Goal: Transaction & Acquisition: Register for event/course

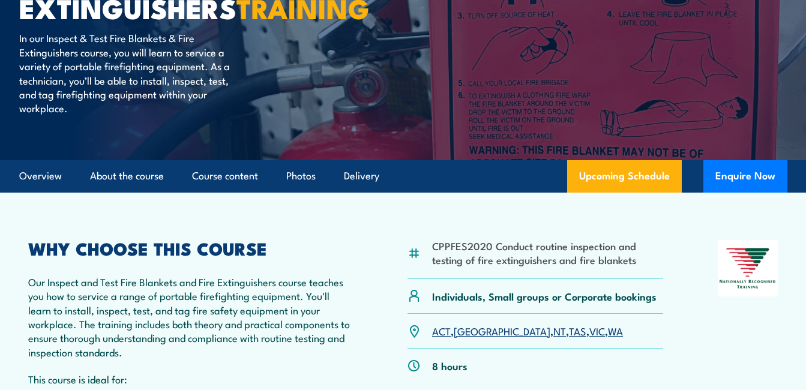
scroll to position [180, 0]
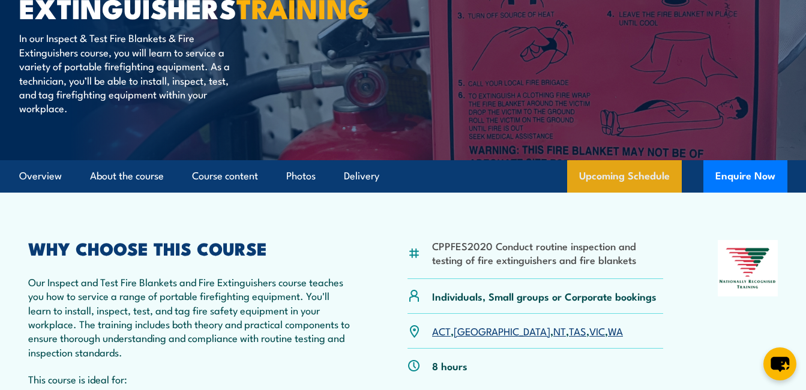
click at [648, 193] on link "Upcoming Schedule" at bounding box center [624, 176] width 115 height 32
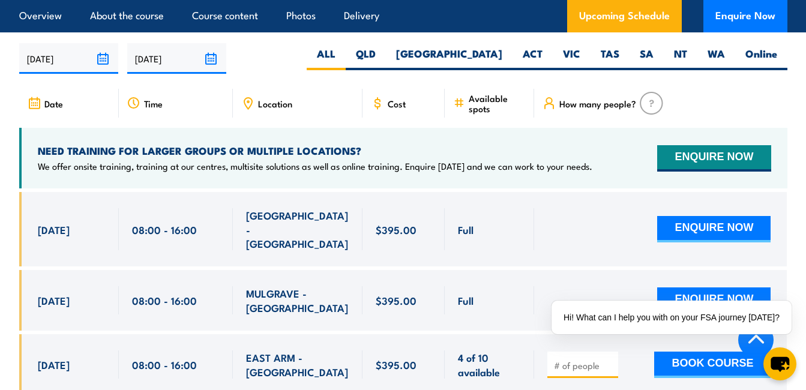
scroll to position [2270, 0]
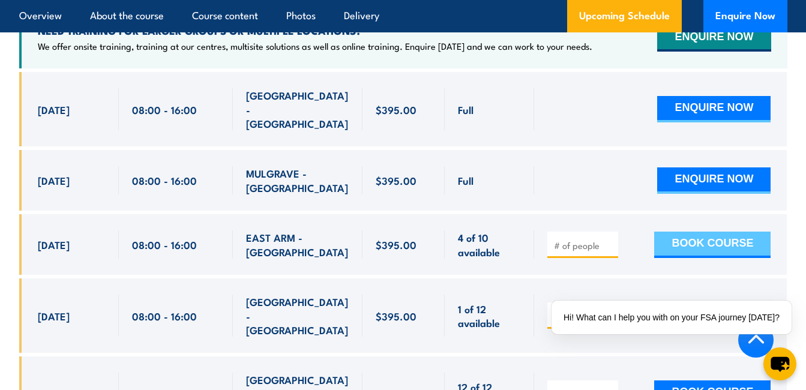
click at [716, 232] on button "BOOK COURSE" at bounding box center [712, 245] width 116 height 26
click at [572, 239] on input "number" at bounding box center [584, 245] width 60 height 12
type input "1"
click at [690, 232] on button "BOOK COURSE" at bounding box center [712, 245] width 116 height 26
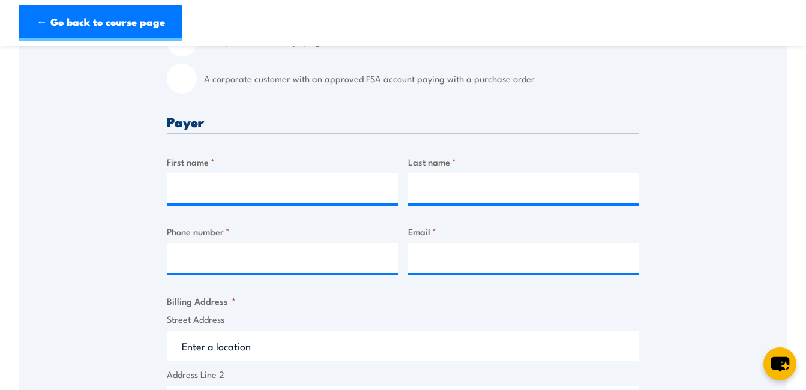
scroll to position [180, 0]
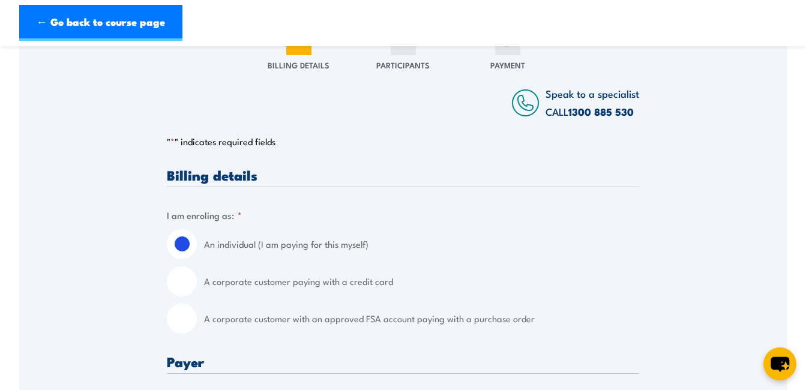
click at [254, 276] on label "A corporate customer paying with a credit card" at bounding box center [421, 281] width 435 height 30
click at [197, 276] on input "A corporate customer paying with a credit card" at bounding box center [182, 281] width 30 height 30
radio input "true"
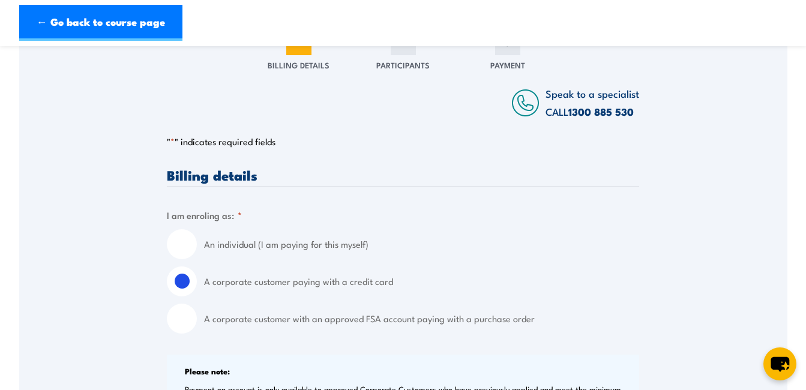
click at [173, 242] on input "An individual (I am paying for this myself)" at bounding box center [182, 244] width 30 height 30
radio input "true"
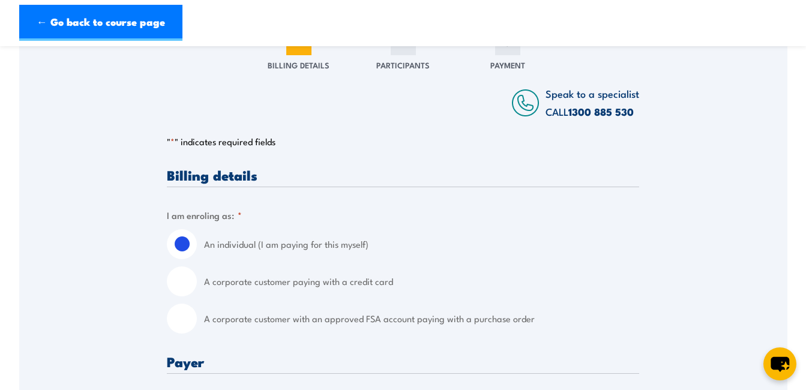
scroll to position [420, 0]
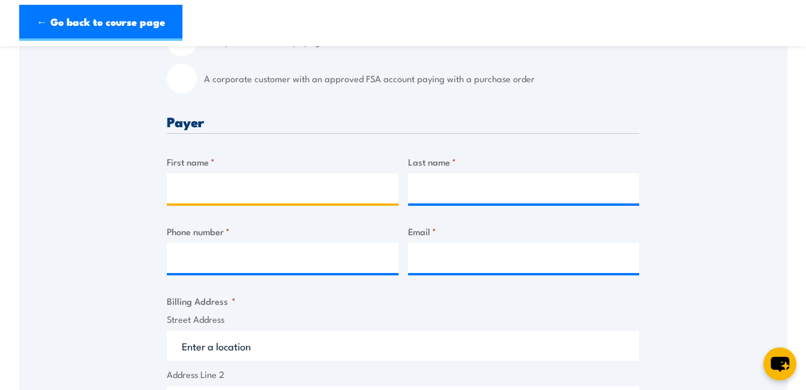
click at [205, 190] on input "First name *" at bounding box center [283, 188] width 232 height 30
type input "Stacey"
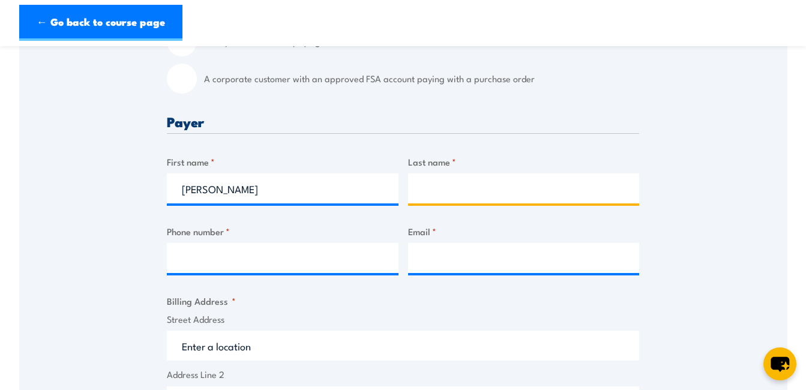
click at [506, 191] on input "Last name *" at bounding box center [524, 188] width 232 height 30
type input "Widdop"
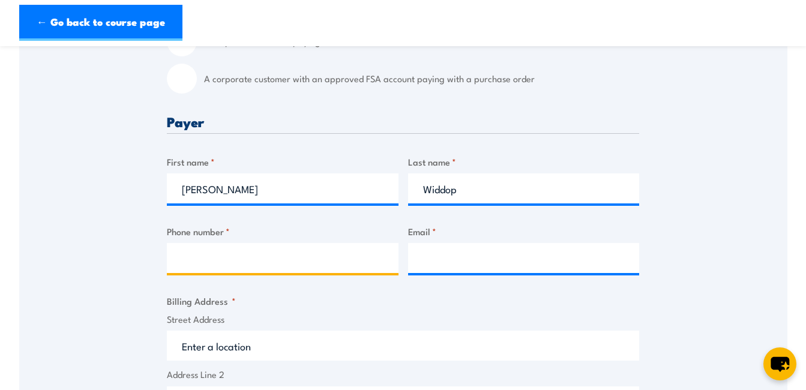
click at [220, 260] on input "Phone number *" at bounding box center [283, 258] width 232 height 30
click at [184, 260] on input "Phone number *" at bounding box center [283, 258] width 232 height 30
type input "0427380368"
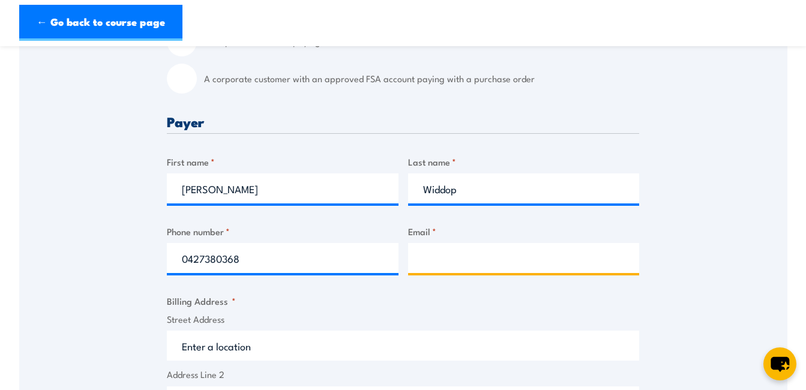
click at [459, 251] on input "Email *" at bounding box center [524, 258] width 232 height 30
drag, startPoint x: 468, startPoint y: 261, endPoint x: 404, endPoint y: 260, distance: 64.2
paste input "@kpiconstruction.com.au"
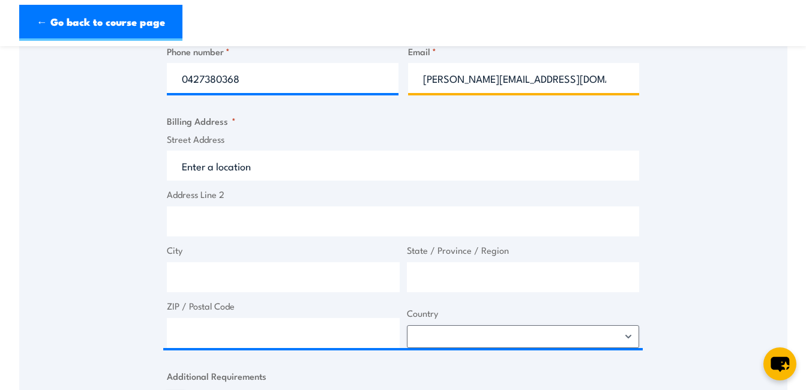
type input "stacey@kpiconstruction.com.au"
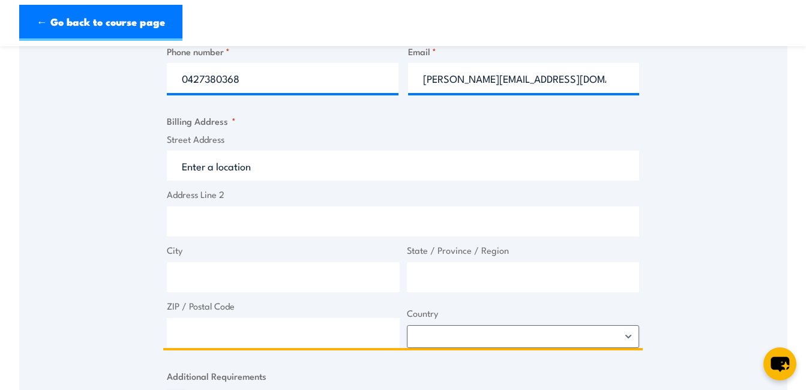
click at [218, 163] on input "Street Address" at bounding box center [403, 166] width 472 height 30
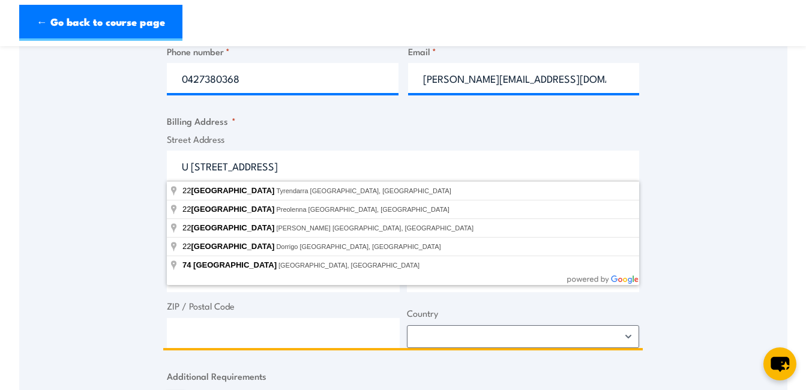
click at [400, 162] on input "U 22, 74 Thompsons Road" at bounding box center [403, 166] width 472 height 30
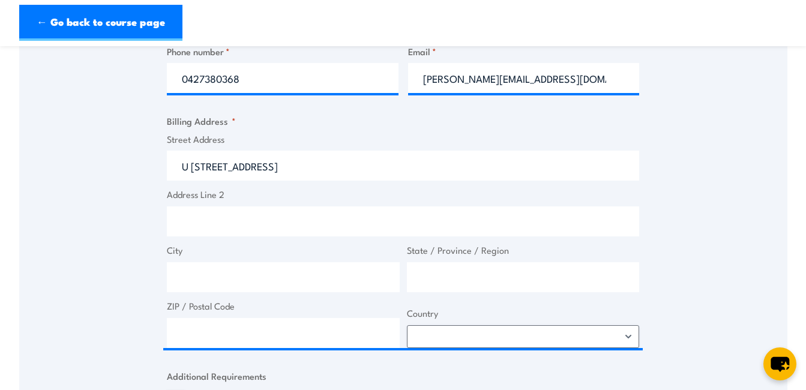
click at [347, 120] on fieldset "Billing Address * Street Address U 22, 74 Thompsons Road Ke Address Line 2 City…" at bounding box center [403, 231] width 472 height 234
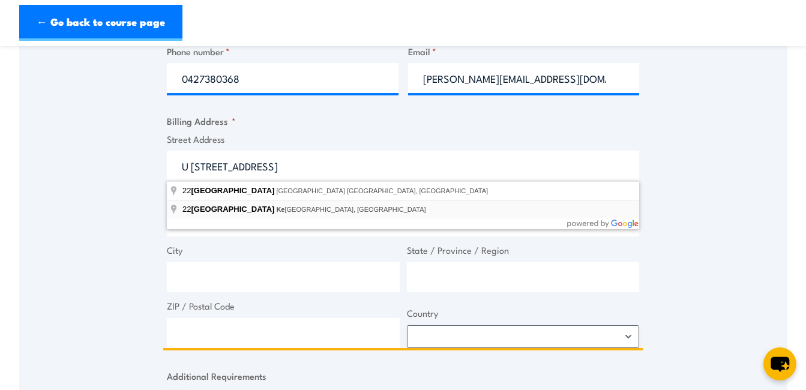
drag, startPoint x: 337, startPoint y: 173, endPoint x: 352, endPoint y: 218, distance: 47.2
click at [154, 159] on div "Speak to a specialist CALL 1300 885 530 CALL 1300 885 530 " * " indicates requi…" at bounding box center [403, 169] width 768 height 1093
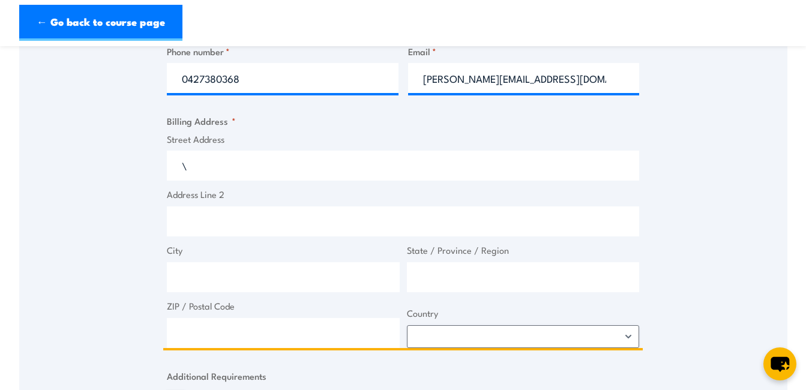
type input "\"
click at [219, 173] on input "\" at bounding box center [403, 166] width 472 height 30
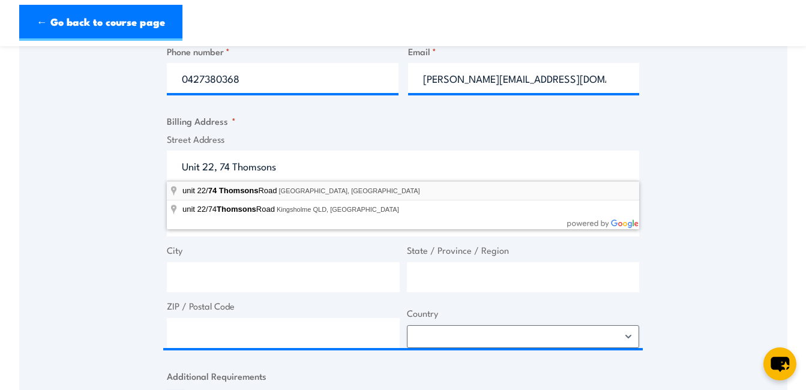
type input "unit 22/74 Thomsons Road, Keilor Park VIC, Australia"
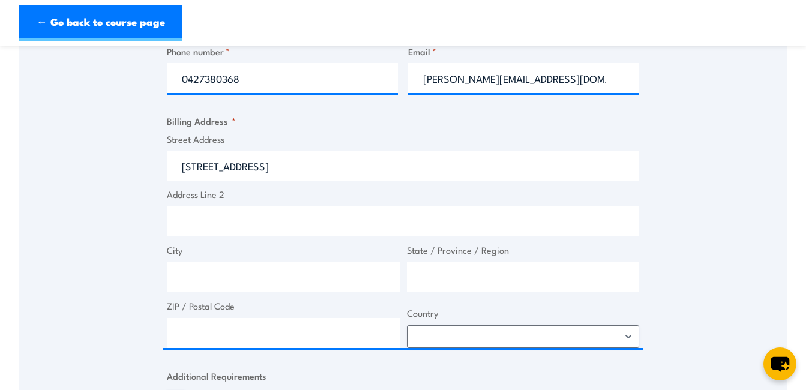
type input "74 Thomsons Rd"
type input "Keilor Park"
type input "Victoria"
type input "3042"
select select "Australia"
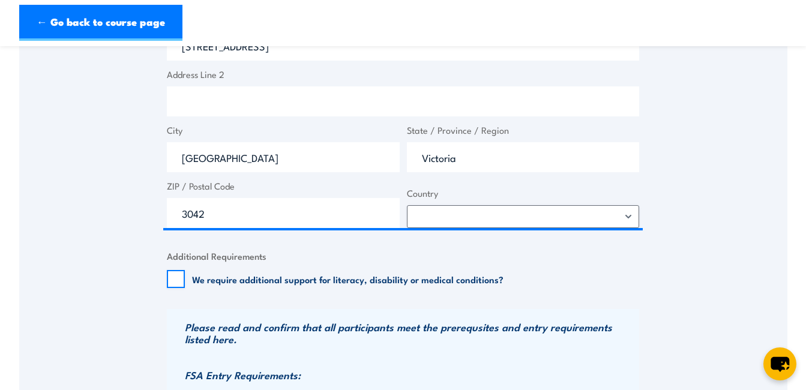
scroll to position [960, 0]
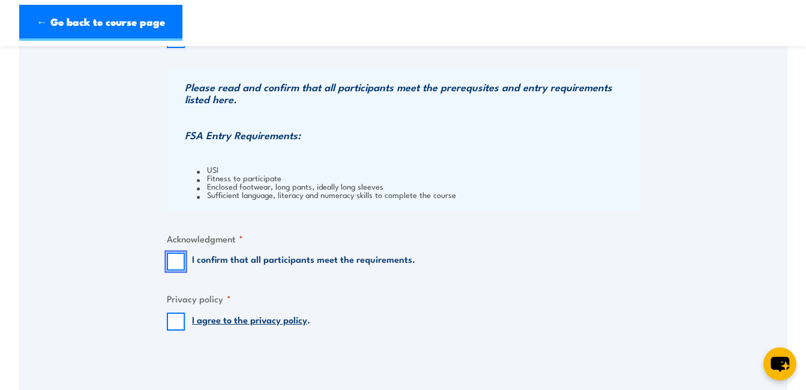
click at [169, 265] on input "I confirm that all participants meet the requirements." at bounding box center [176, 262] width 18 height 18
checkbox input "true"
click at [179, 316] on input "I agree to the privacy policy ." at bounding box center [176, 322] width 18 height 18
checkbox input "true"
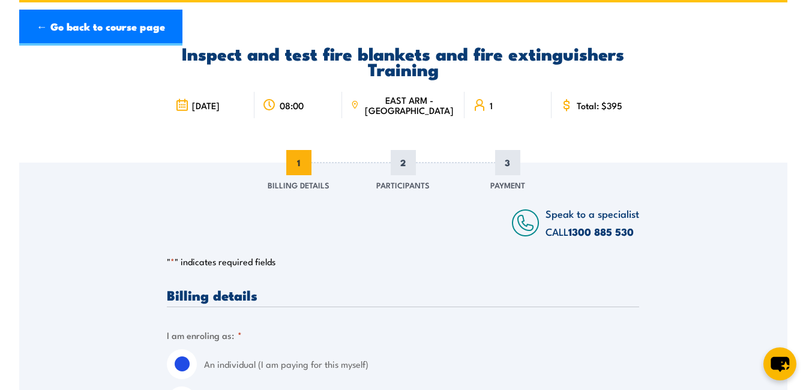
scroll to position [0, 0]
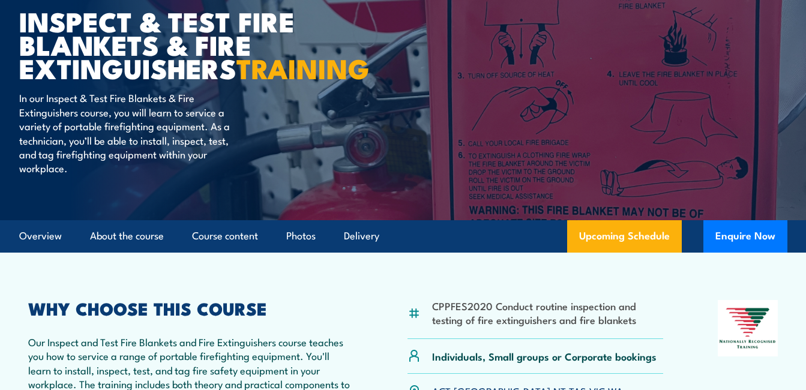
scroll to position [240, 0]
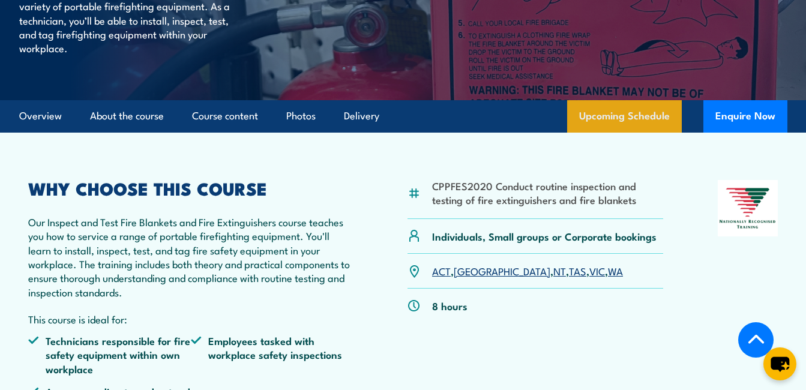
click at [627, 133] on link "Upcoming Schedule" at bounding box center [624, 116] width 115 height 32
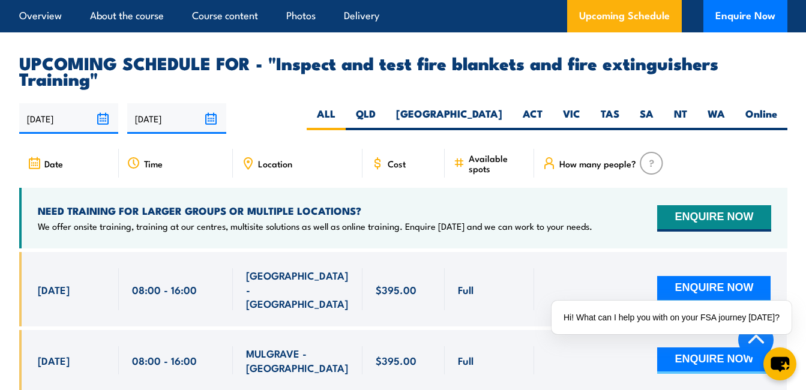
scroll to position [1910, 0]
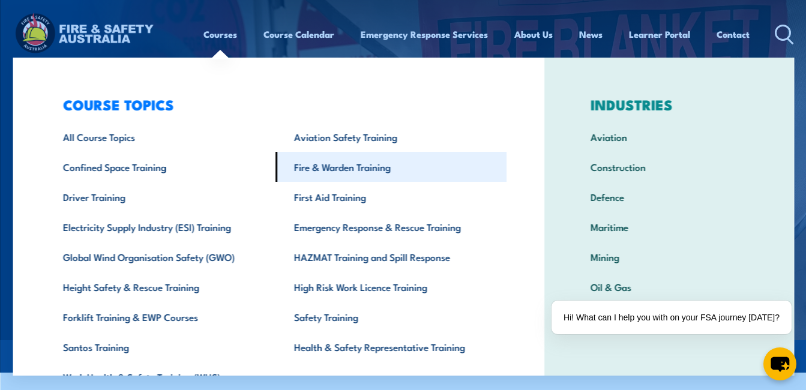
click at [346, 169] on link "Fire & Warden Training" at bounding box center [390, 167] width 231 height 30
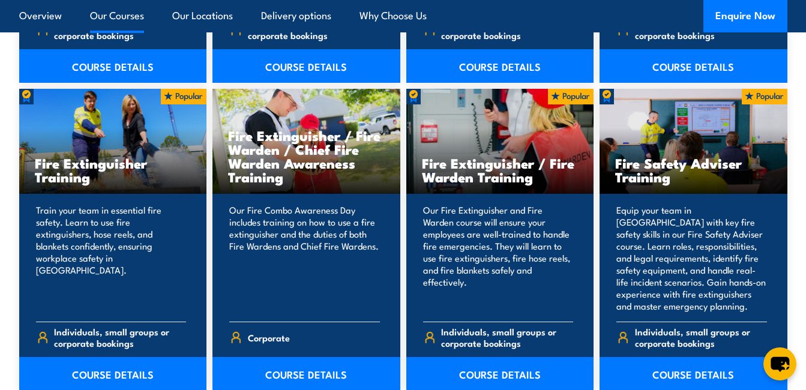
scroll to position [1320, 0]
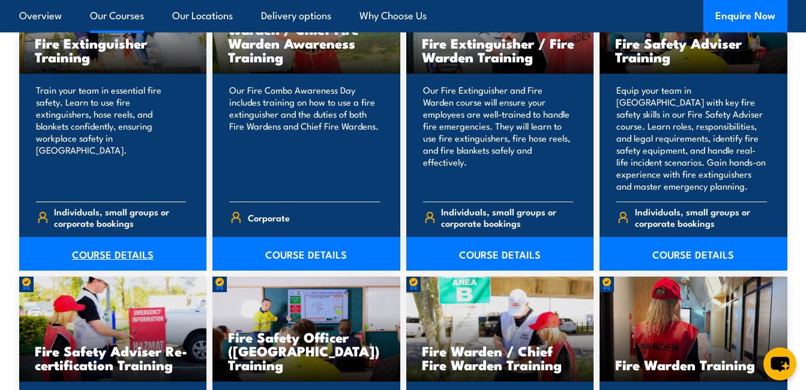
click at [109, 253] on link "COURSE DETAILS" at bounding box center [113, 254] width 188 height 34
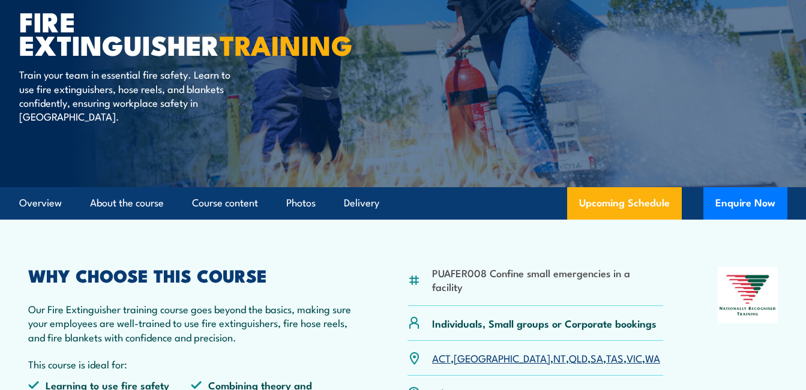
scroll to position [240, 0]
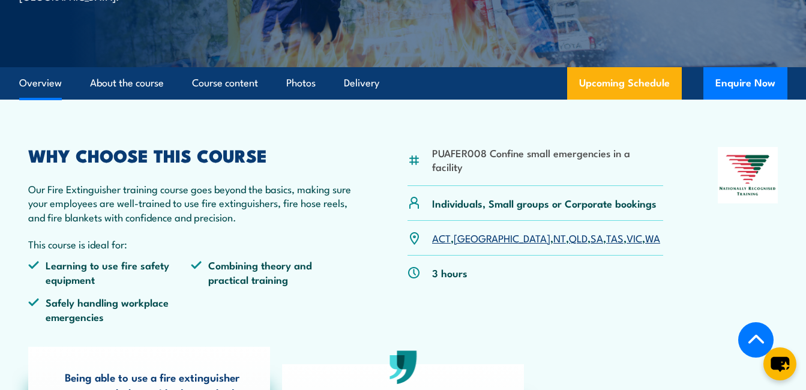
click at [626, 230] on link "VIC" at bounding box center [634, 237] width 16 height 14
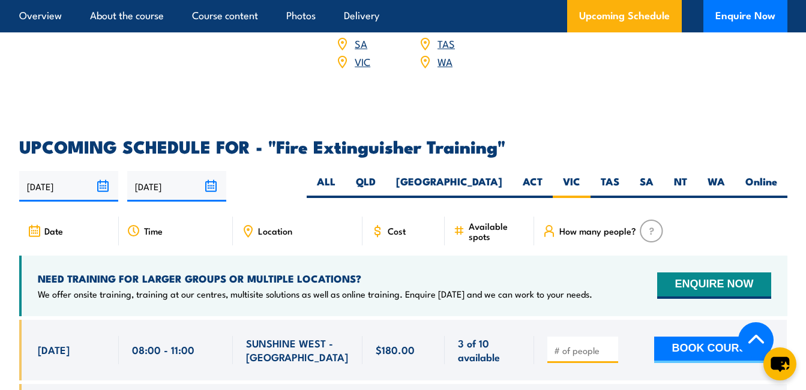
scroll to position [1973, 0]
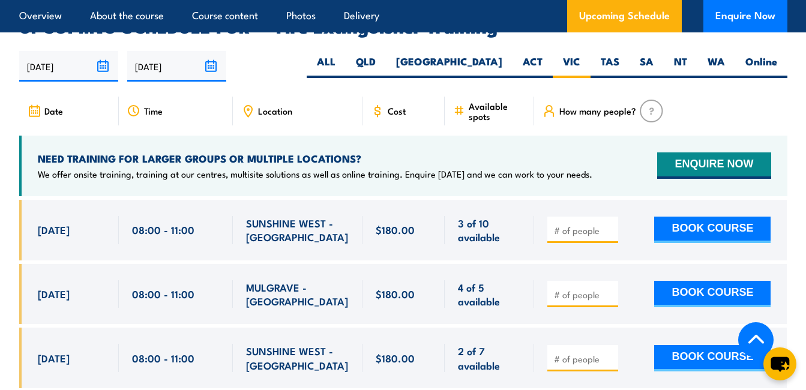
click at [584, 289] on input "number" at bounding box center [584, 295] width 60 height 12
type input "1"
click at [711, 281] on button "BOOK COURSE" at bounding box center [712, 294] width 116 height 26
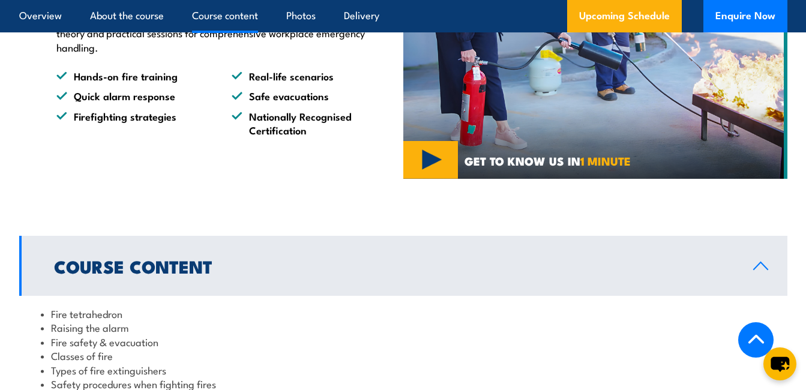
scroll to position [1026, 0]
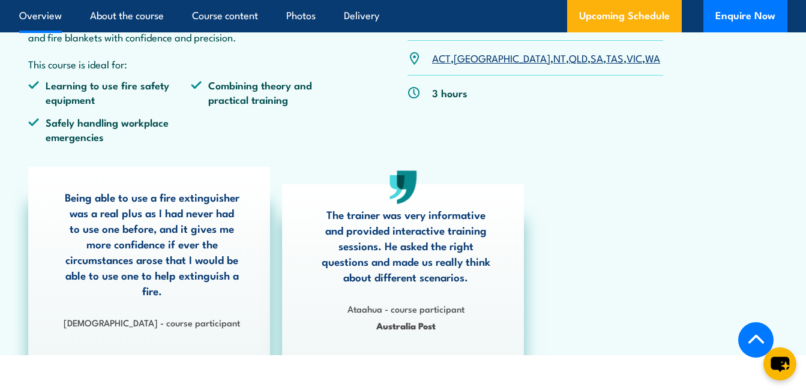
scroll to position [240, 0]
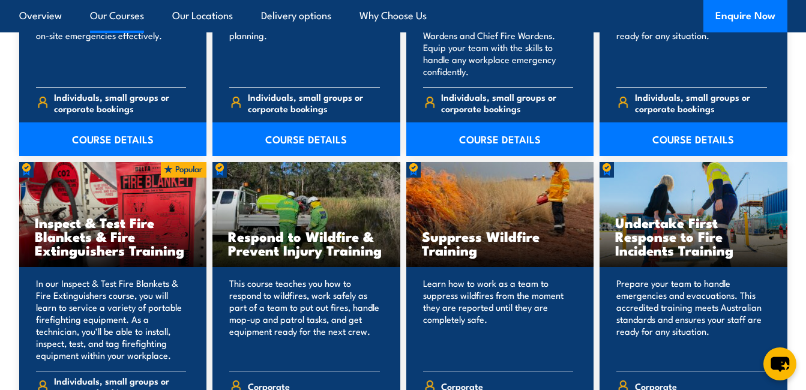
scroll to position [1790, 0]
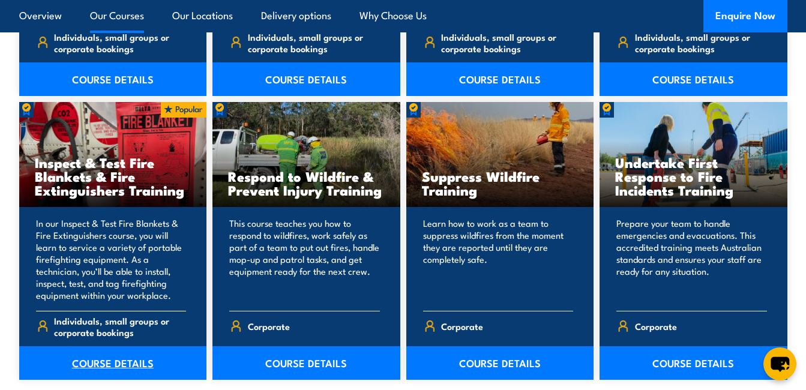
click at [118, 362] on link "COURSE DETAILS" at bounding box center [113, 363] width 188 height 34
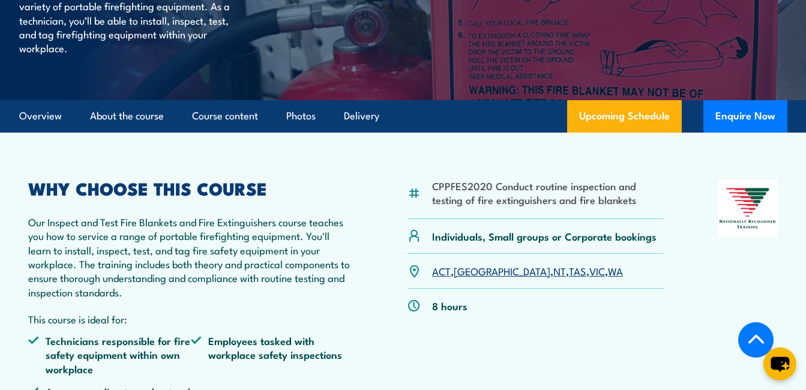
scroll to position [300, 0]
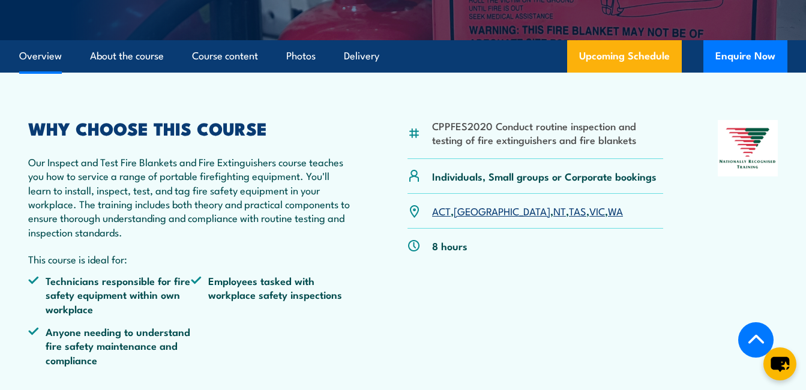
click at [589, 218] on link "VIC" at bounding box center [597, 210] width 16 height 14
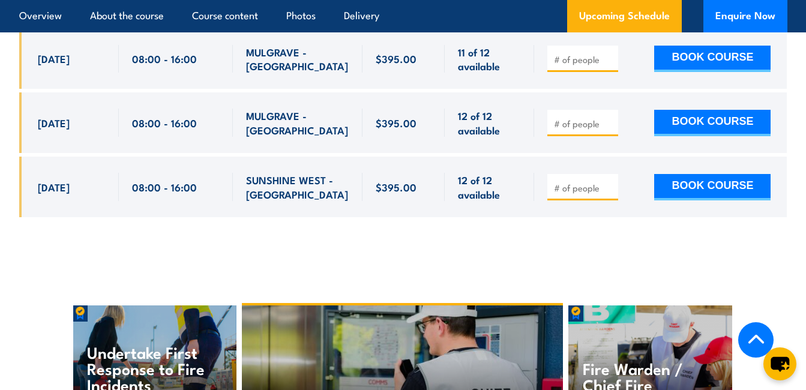
scroll to position [2330, 0]
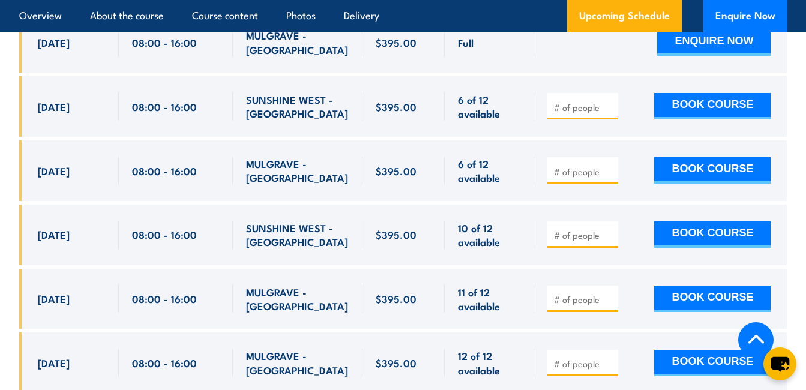
click at [575, 170] on input "number" at bounding box center [584, 172] width 60 height 12
type input "1"
click at [715, 178] on button "BOOK COURSE" at bounding box center [712, 170] width 116 height 26
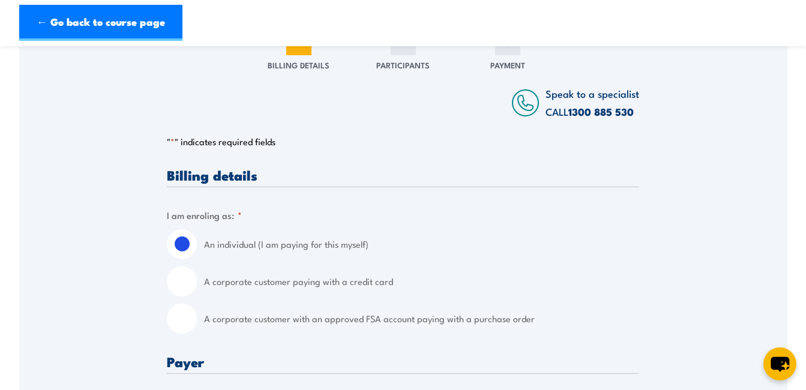
scroll to position [360, 0]
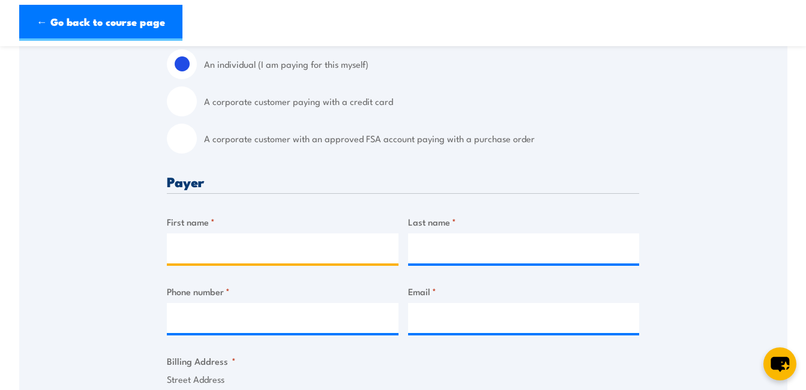
click at [245, 240] on input "First name *" at bounding box center [283, 248] width 232 height 30
type input "[PERSON_NAME]"
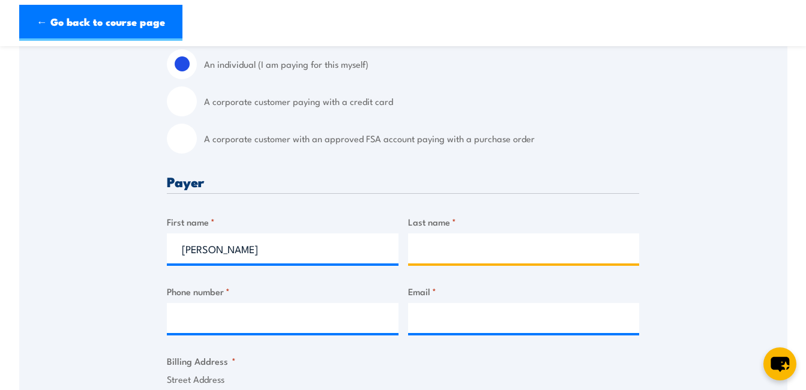
click at [449, 254] on input "Last name *" at bounding box center [524, 248] width 232 height 30
type input "Widdop"
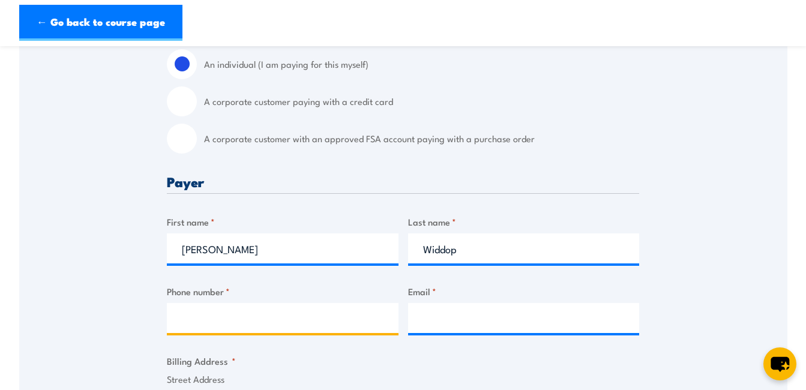
click at [269, 316] on input "Phone number *" at bounding box center [283, 318] width 232 height 30
type input "0427980368"
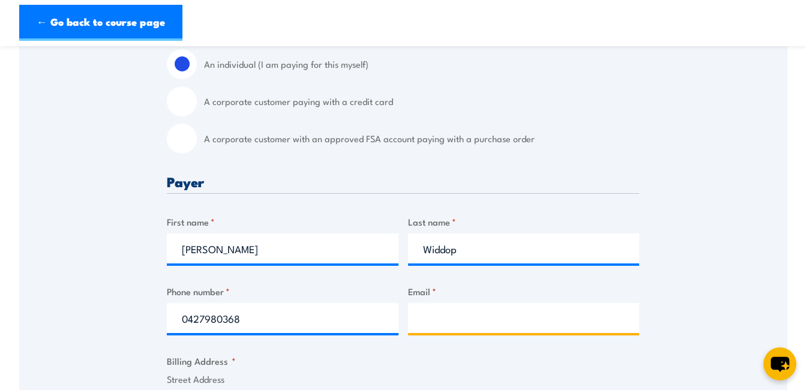
click at [461, 322] on input "Email *" at bounding box center [524, 318] width 232 height 30
paste input "[PERSON_NAME][EMAIL_ADDRESS][DOMAIN_NAME]"
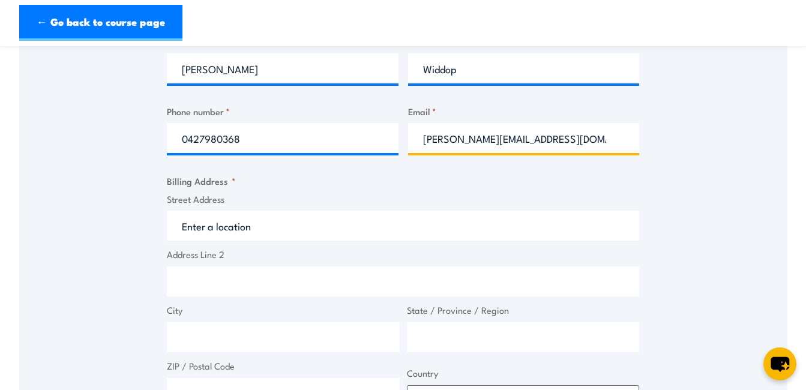
type input "[PERSON_NAME][EMAIL_ADDRESS][DOMAIN_NAME]"
click at [264, 224] on input "Street Address" at bounding box center [403, 226] width 472 height 30
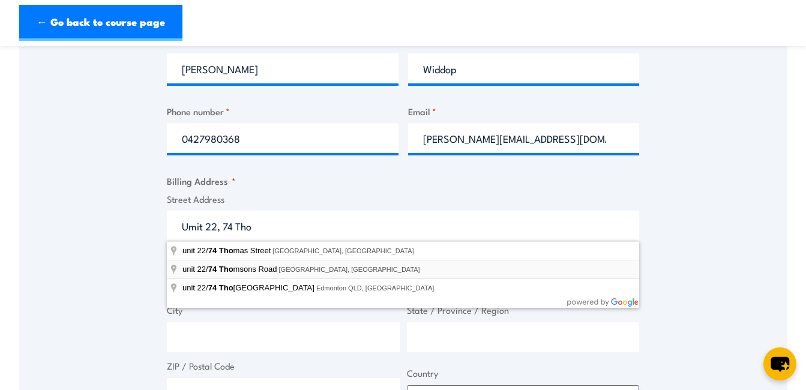
type input "[STREET_ADDRESS]"
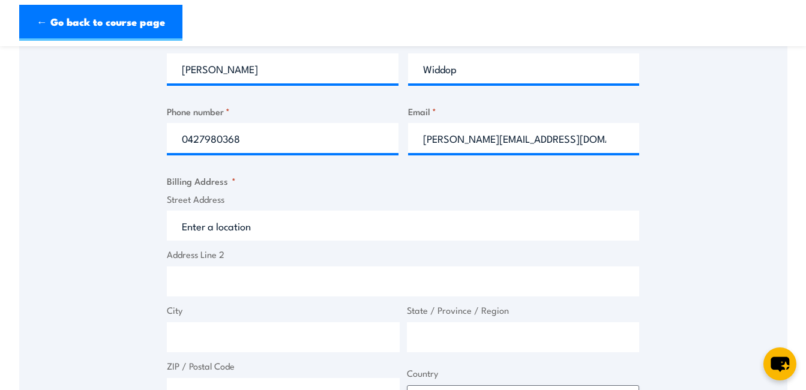
type input "[STREET_ADDRESS]"
type input "[GEOGRAPHIC_DATA]"
type input "Victoria"
type input "3042"
select select "[GEOGRAPHIC_DATA]"
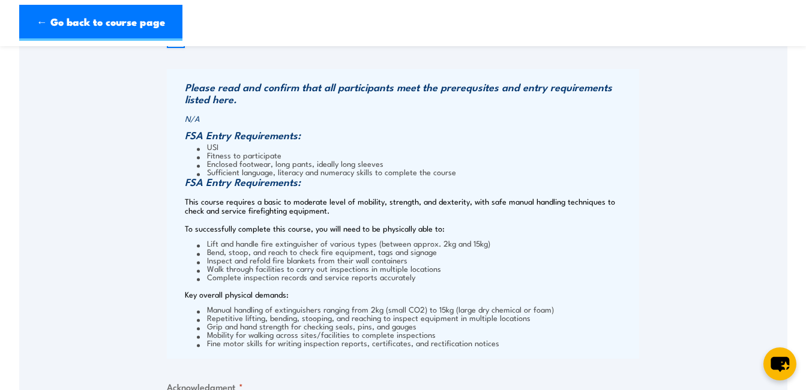
scroll to position [1080, 0]
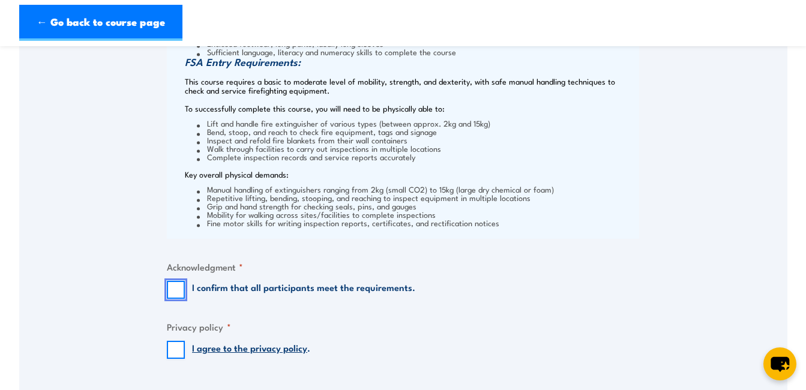
click at [175, 284] on input "I confirm that all participants meet the requirements." at bounding box center [176, 290] width 18 height 18
checkbox input "true"
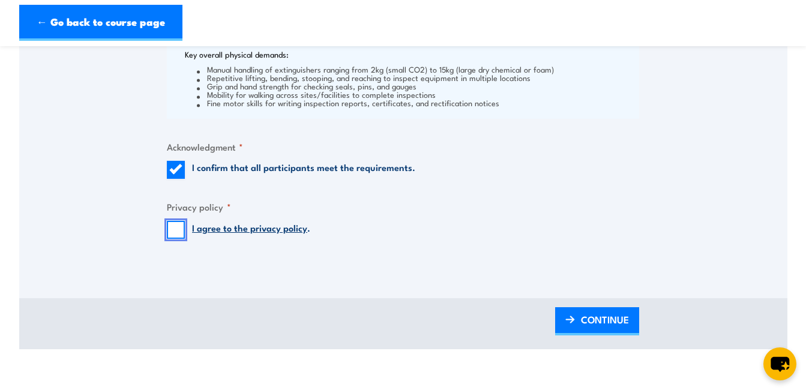
click at [173, 228] on input "I agree to the privacy policy ." at bounding box center [176, 230] width 18 height 18
checkbox input "true"
click at [586, 319] on span "CONTINUE" at bounding box center [605, 320] width 48 height 32
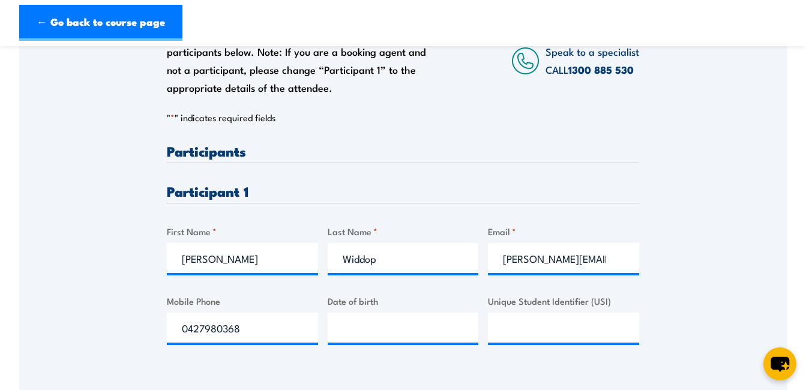
scroll to position [300, 0]
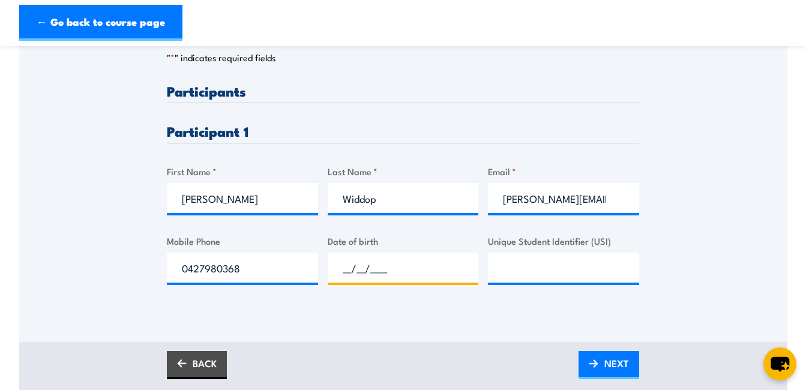
click at [383, 272] on input "__/__/____" at bounding box center [403, 268] width 151 height 30
type input "09/11/1984"
click at [527, 269] on input "Unique Student Identifier (USI)" at bounding box center [563, 268] width 151 height 30
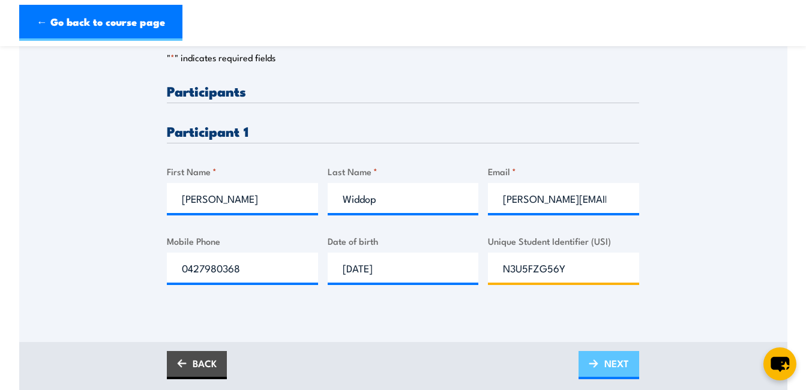
type input "N3U5FZG56Y"
click at [615, 365] on span "NEXT" at bounding box center [616, 363] width 25 height 32
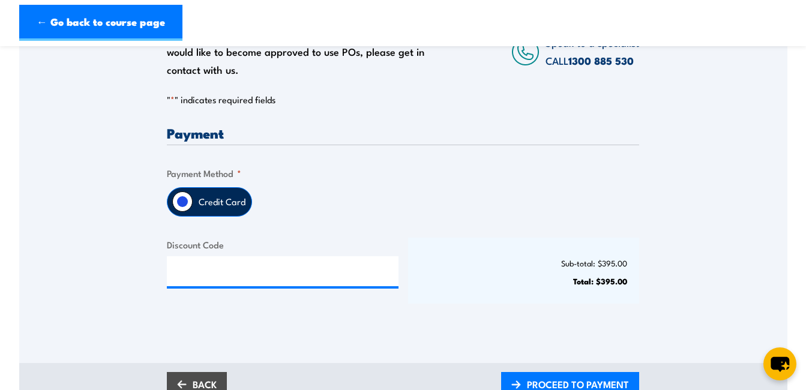
scroll to position [360, 0]
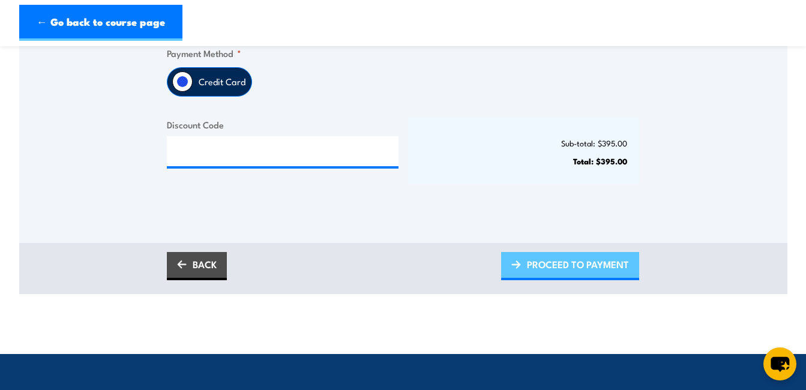
click at [569, 269] on span "PROCEED TO PAYMENT" at bounding box center [578, 264] width 102 height 32
